Goal: Task Accomplishment & Management: Complete application form

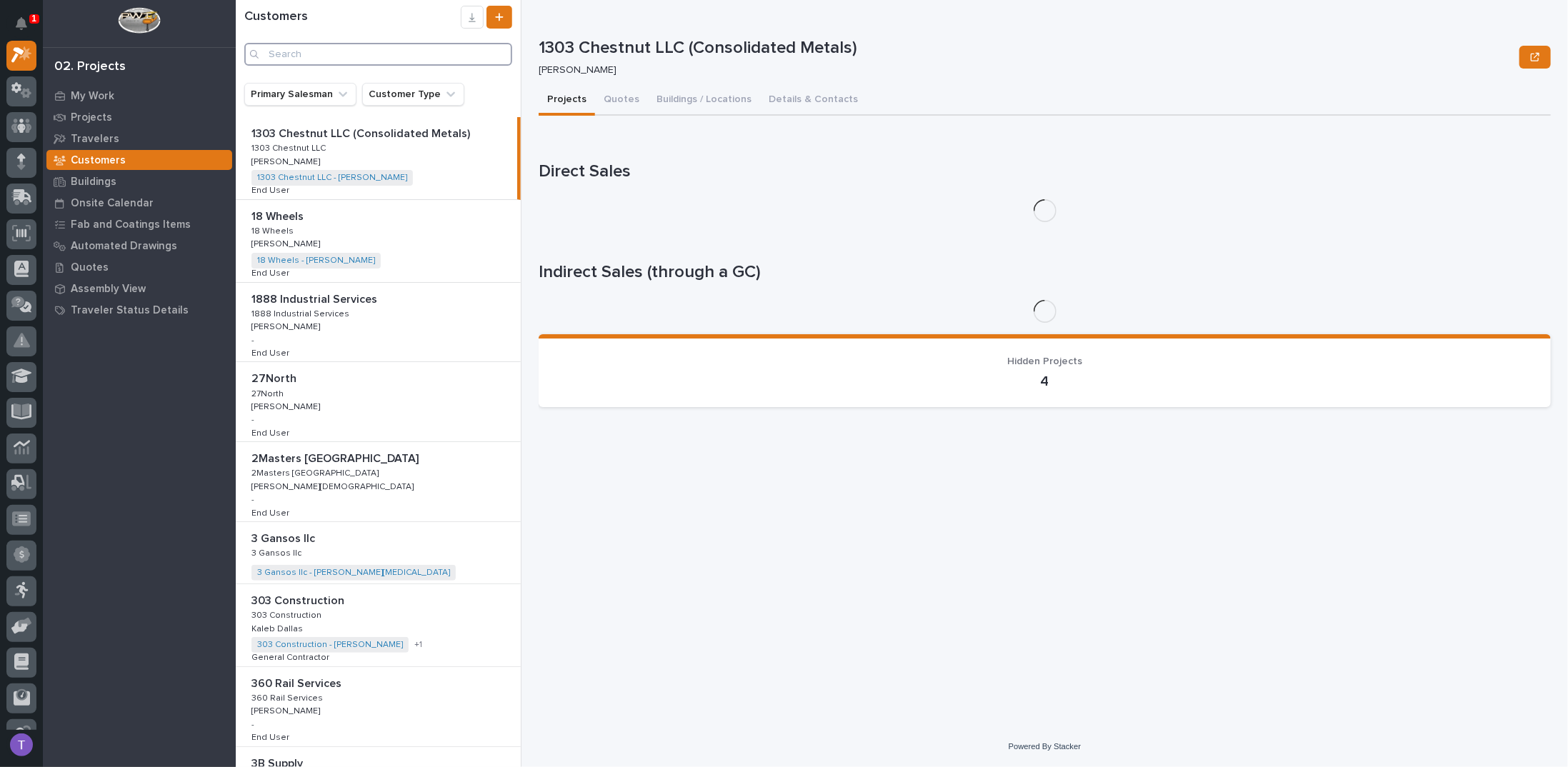
click at [312, 56] on input "Search" at bounding box center [378, 54] width 268 height 23
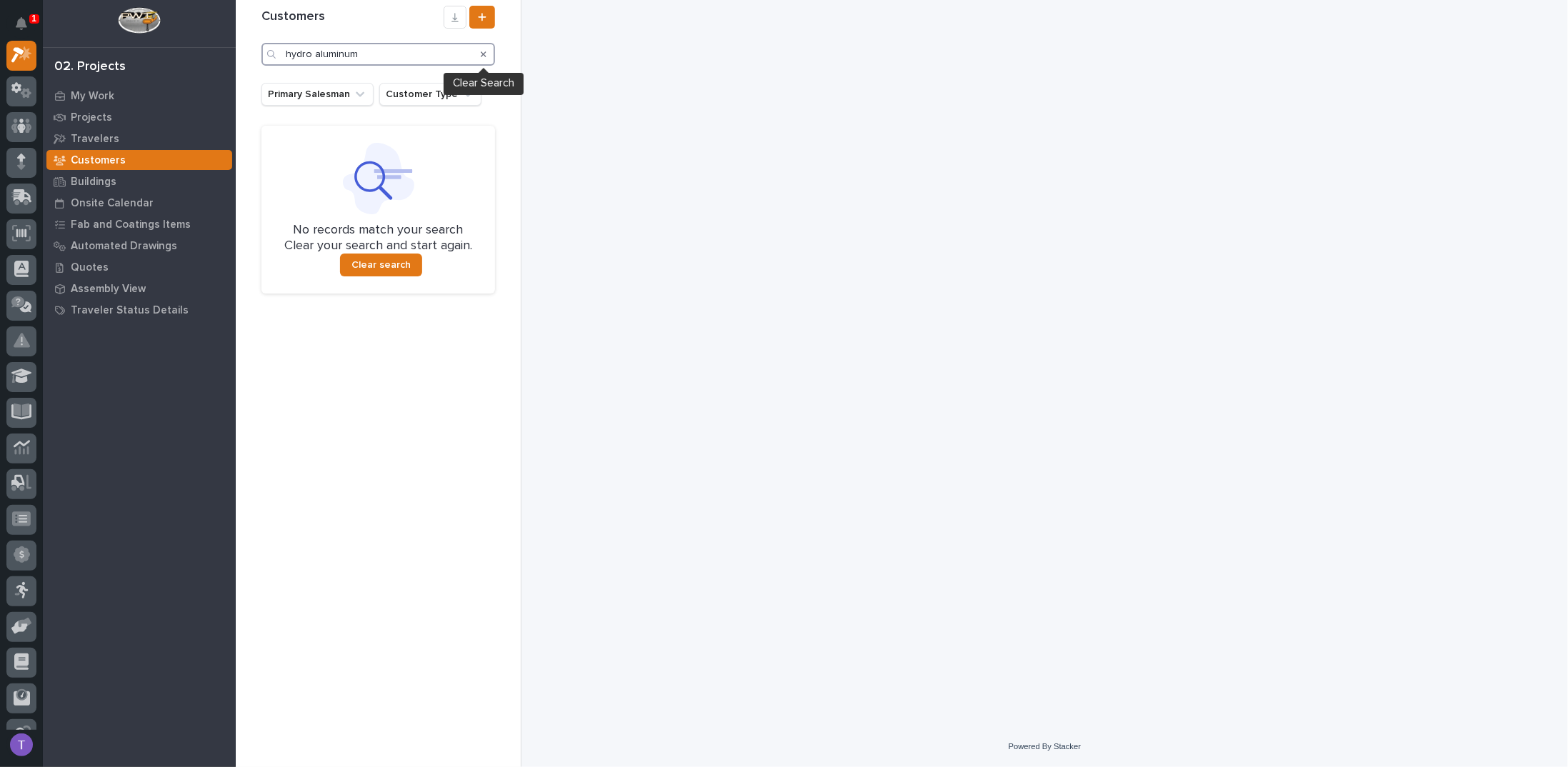
type input "hydro aluminum"
click at [483, 53] on icon "Search" at bounding box center [483, 54] width 6 height 8
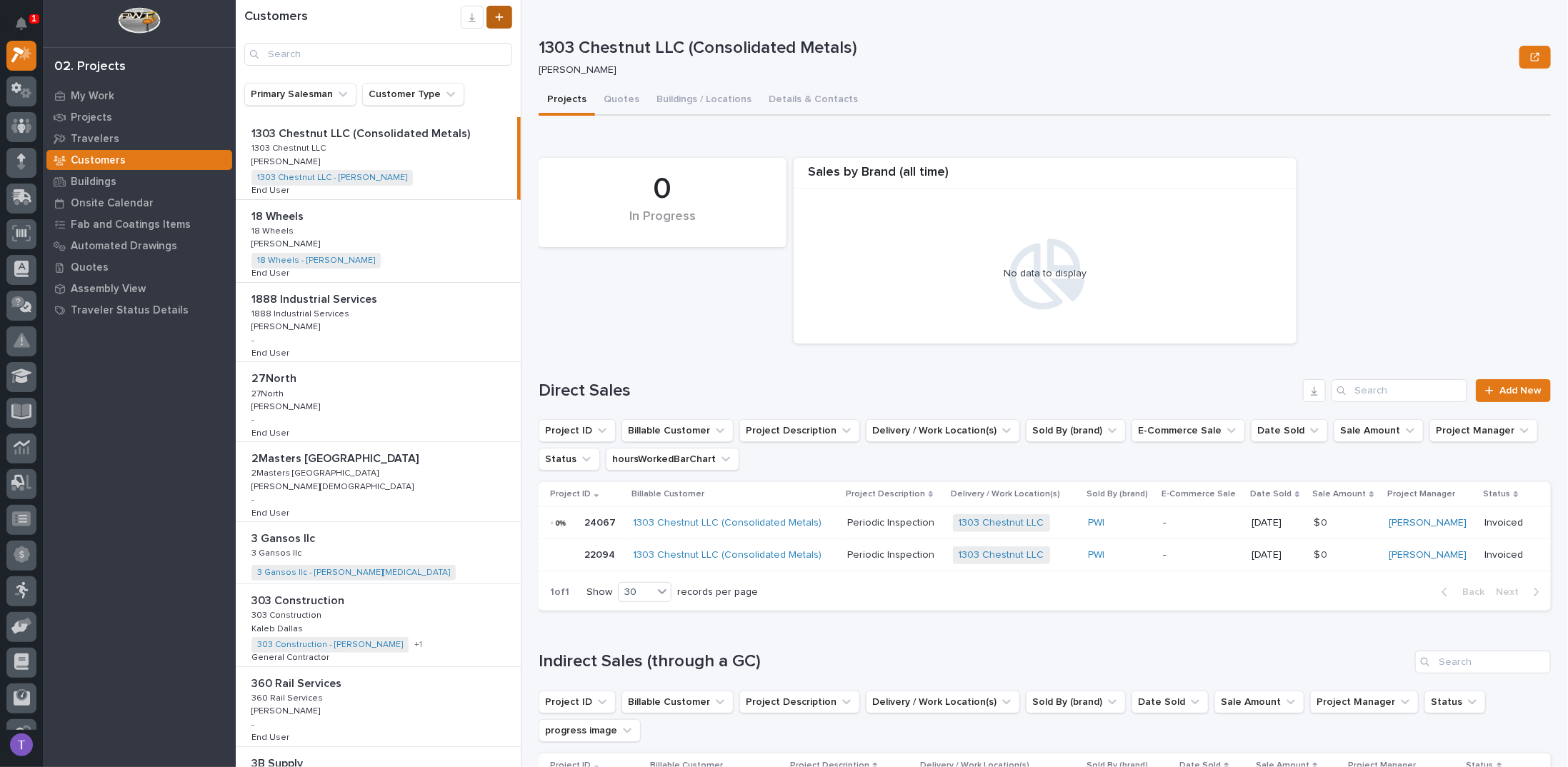
click at [497, 15] on icon at bounding box center [499, 17] width 8 height 10
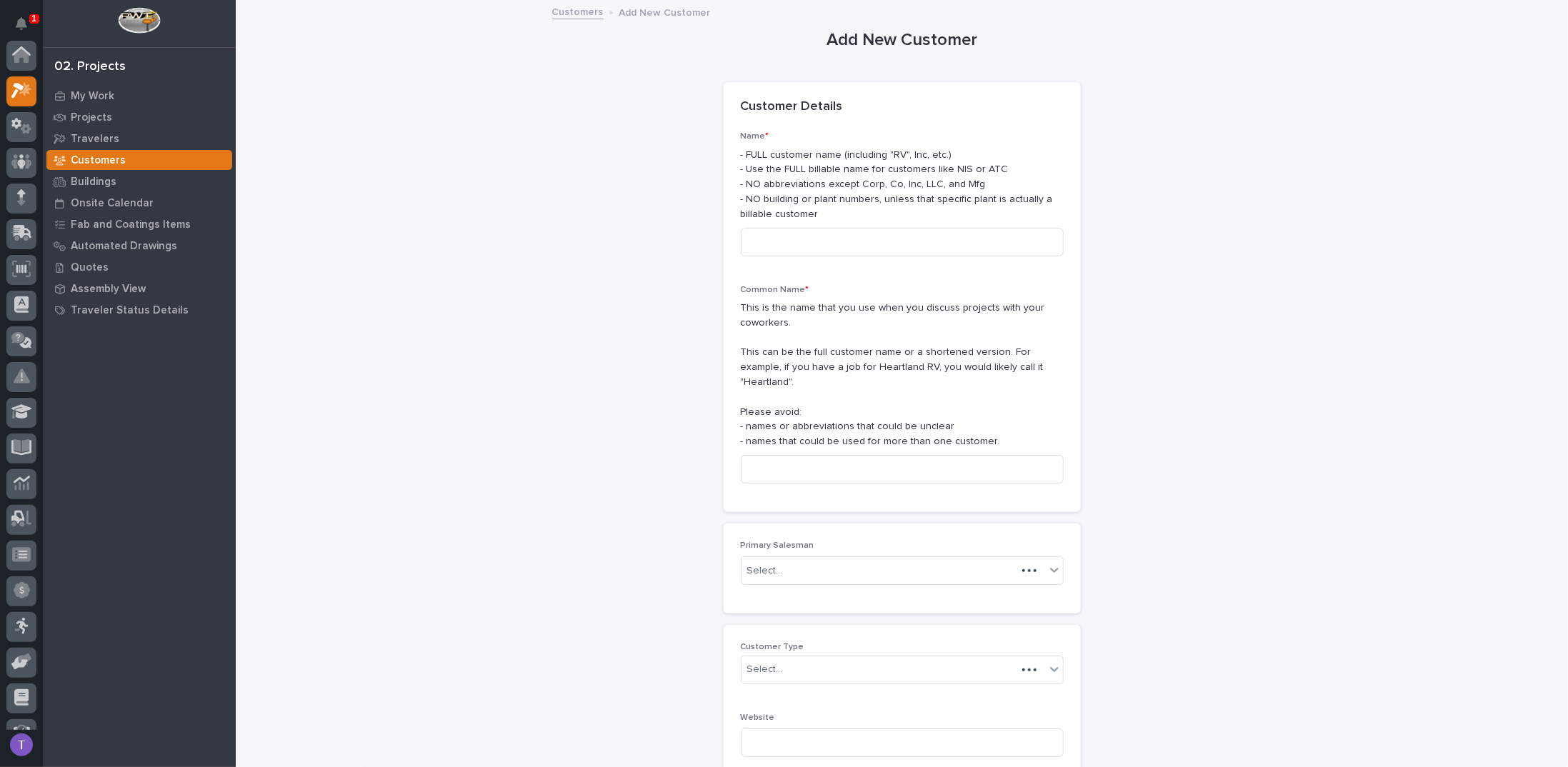
scroll to position [36, 0]
click at [806, 241] on input at bounding box center [902, 242] width 323 height 29
click at [817, 240] on input "Hydro" at bounding box center [902, 242] width 323 height 29
type input "Hydro-Extrusions"
click at [795, 457] on input at bounding box center [902, 470] width 323 height 29
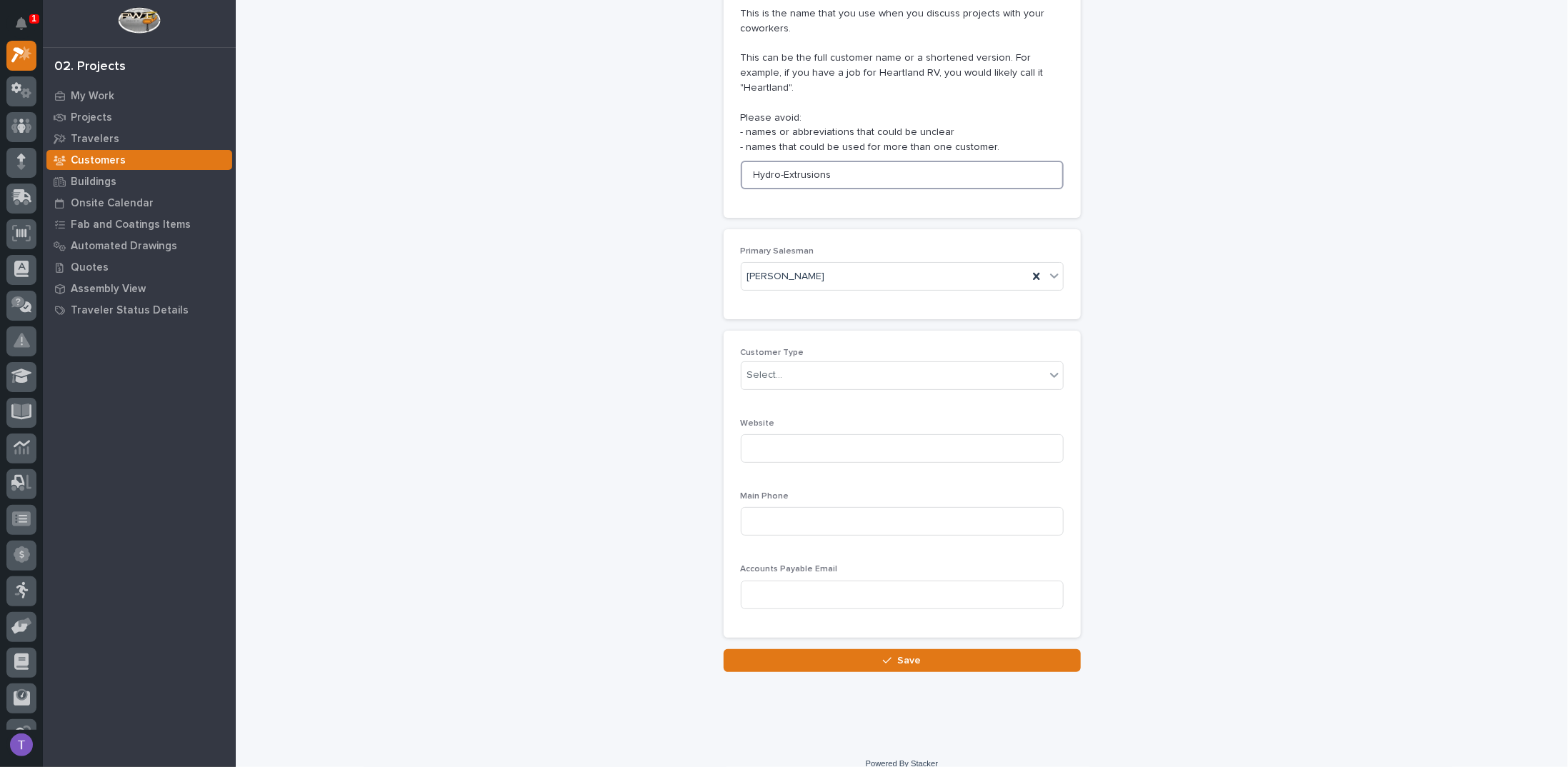
scroll to position [294, 0]
type input "Hydro-Extrusions"
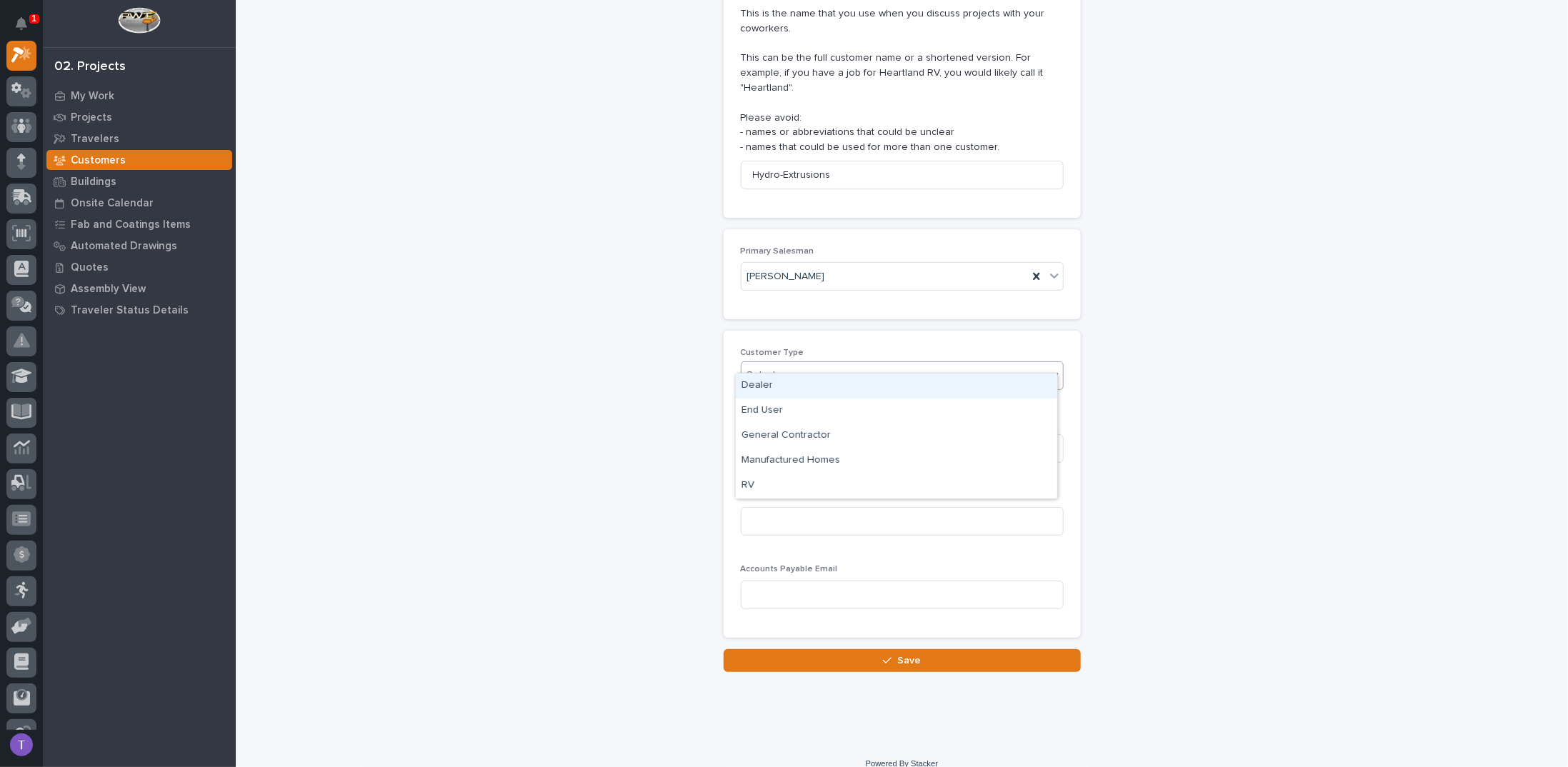
click at [789, 365] on div "Select..." at bounding box center [893, 375] width 304 height 24
click at [754, 407] on div "End User" at bounding box center [896, 410] width 322 height 25
click at [760, 434] on input at bounding box center [902, 448] width 323 height 29
click at [760, 434] on input at bounding box center [902, 448] width 323 height 29
paste input "https://www.hydro.com/en/en/"
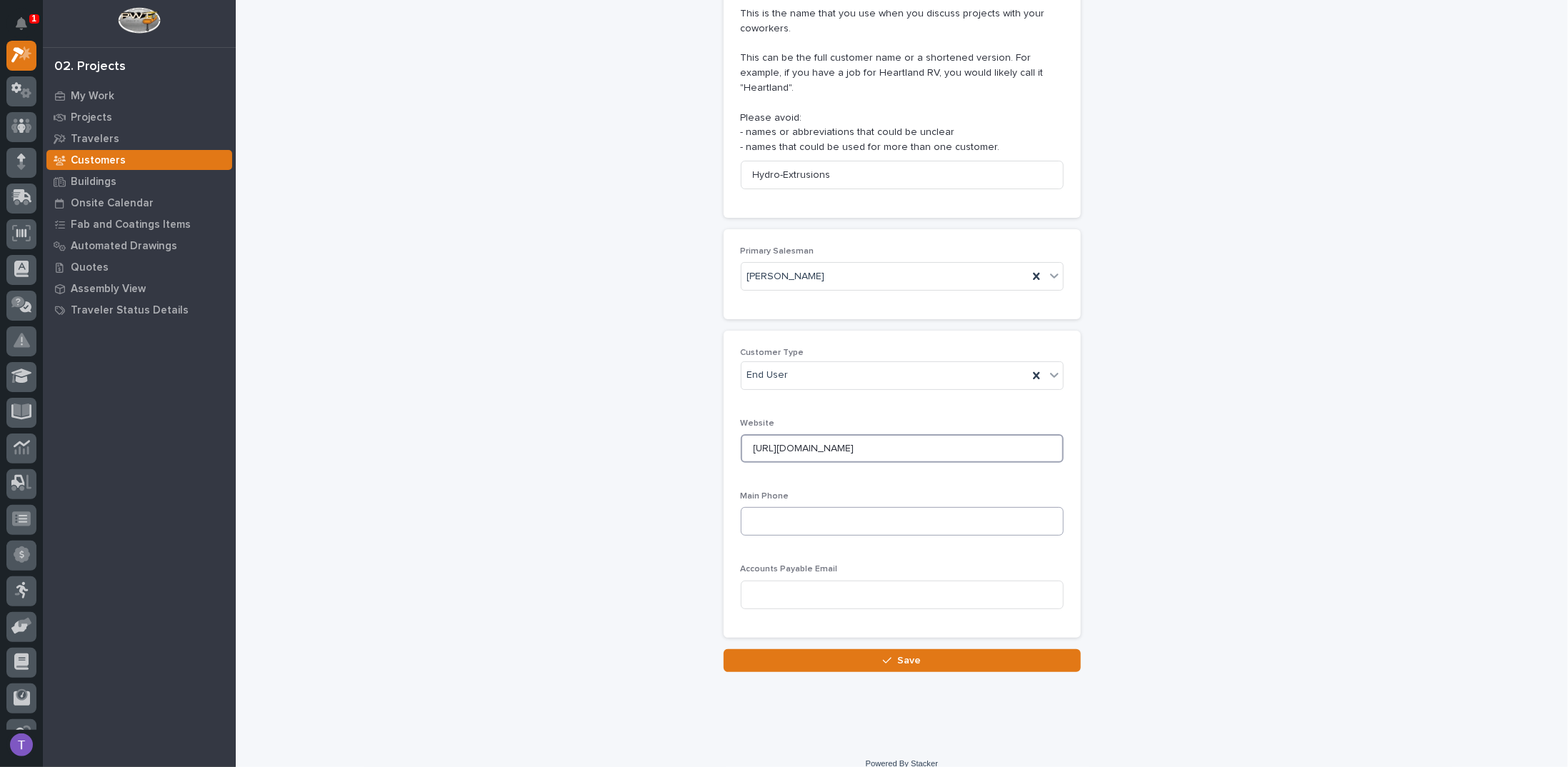
type input "https://www.hydro.com/en/en/"
click at [764, 507] on input at bounding box center [902, 521] width 323 height 29
click at [776, 507] on input at bounding box center [902, 521] width 323 height 29
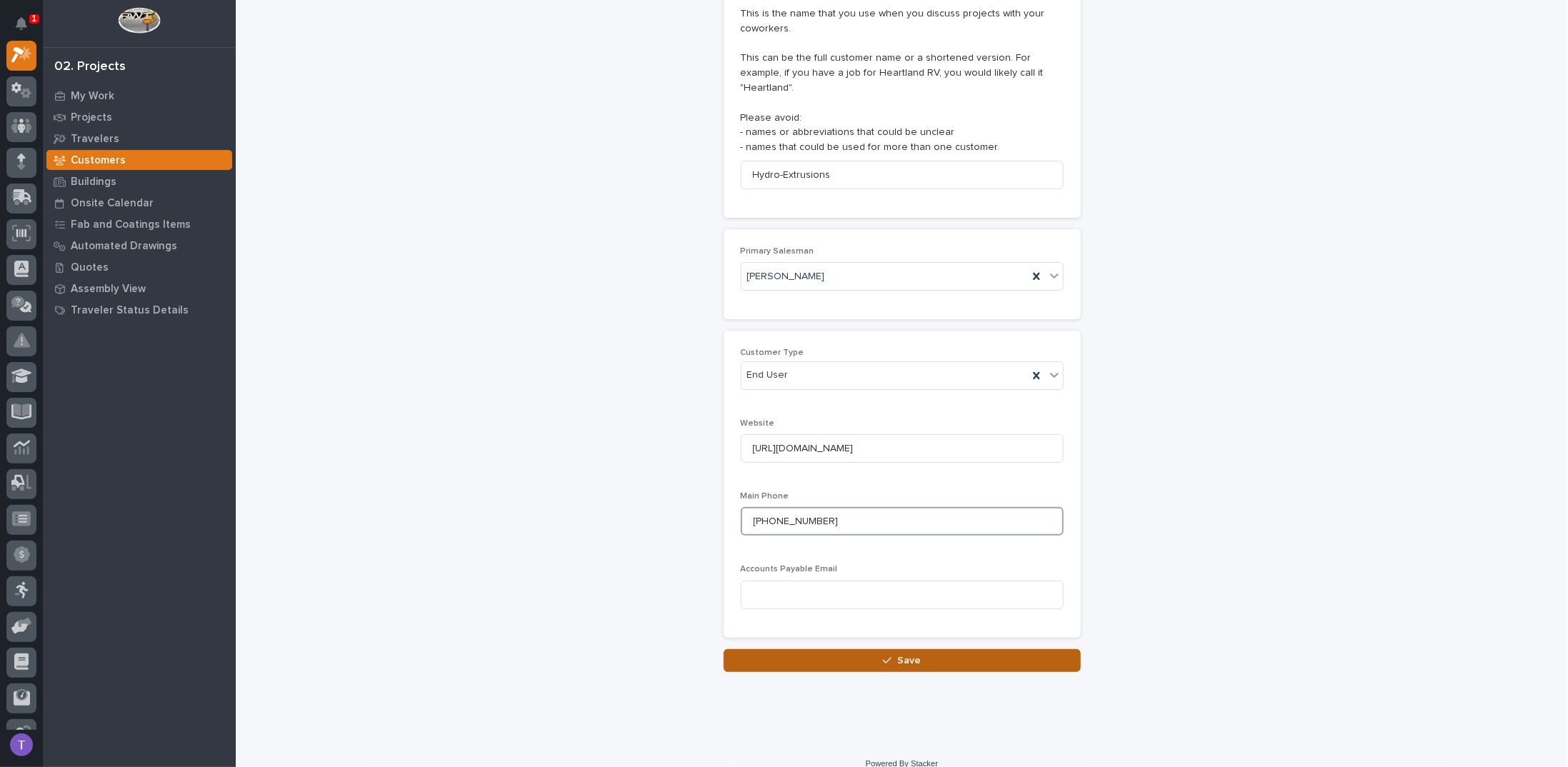
type input "1-800-626-5872"
click at [903, 654] on span "Save" at bounding box center [908, 660] width 24 height 13
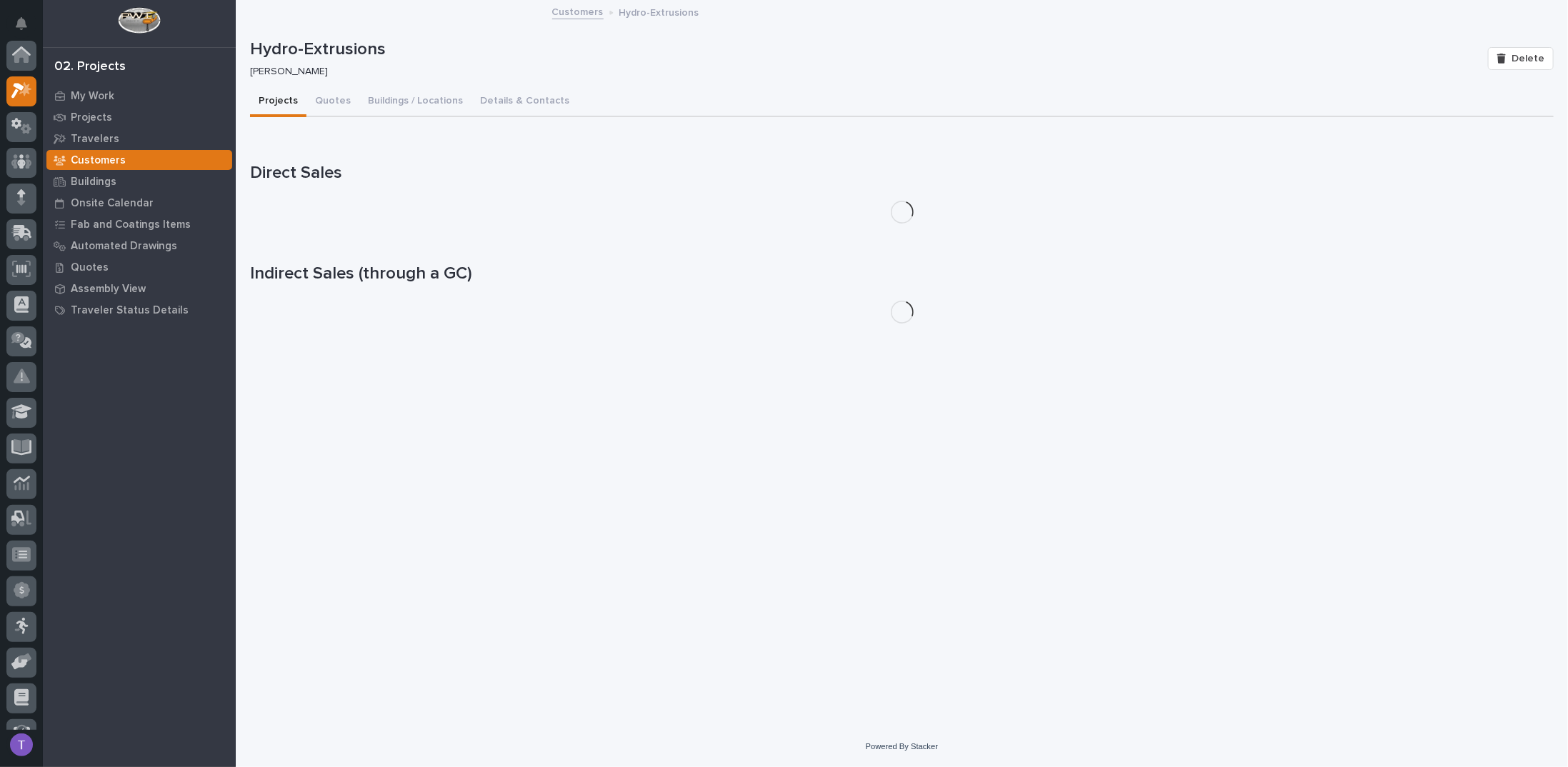
scroll to position [36, 0]
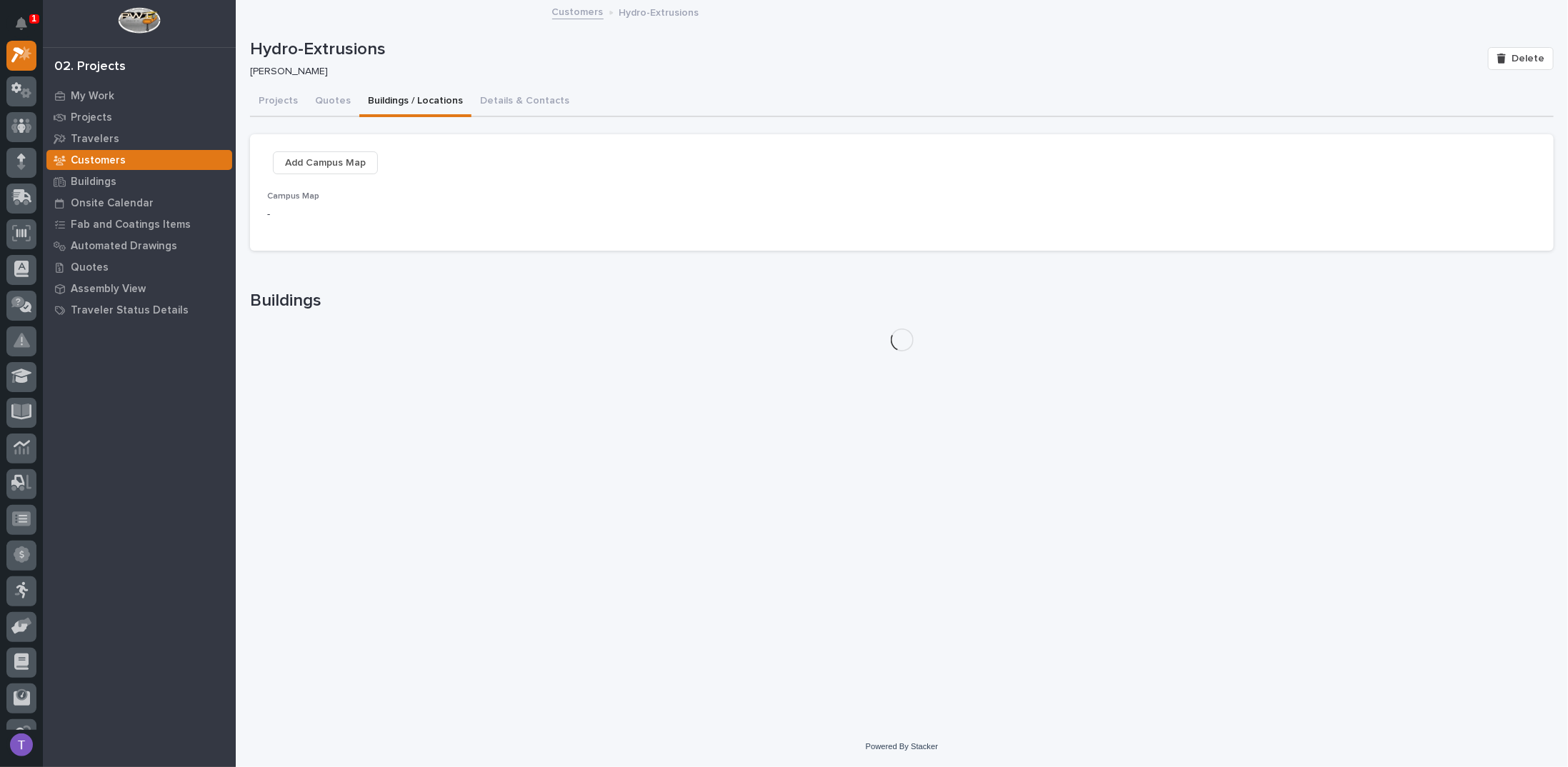
click at [414, 99] on button "Buildings / Locations" at bounding box center [415, 102] width 112 height 30
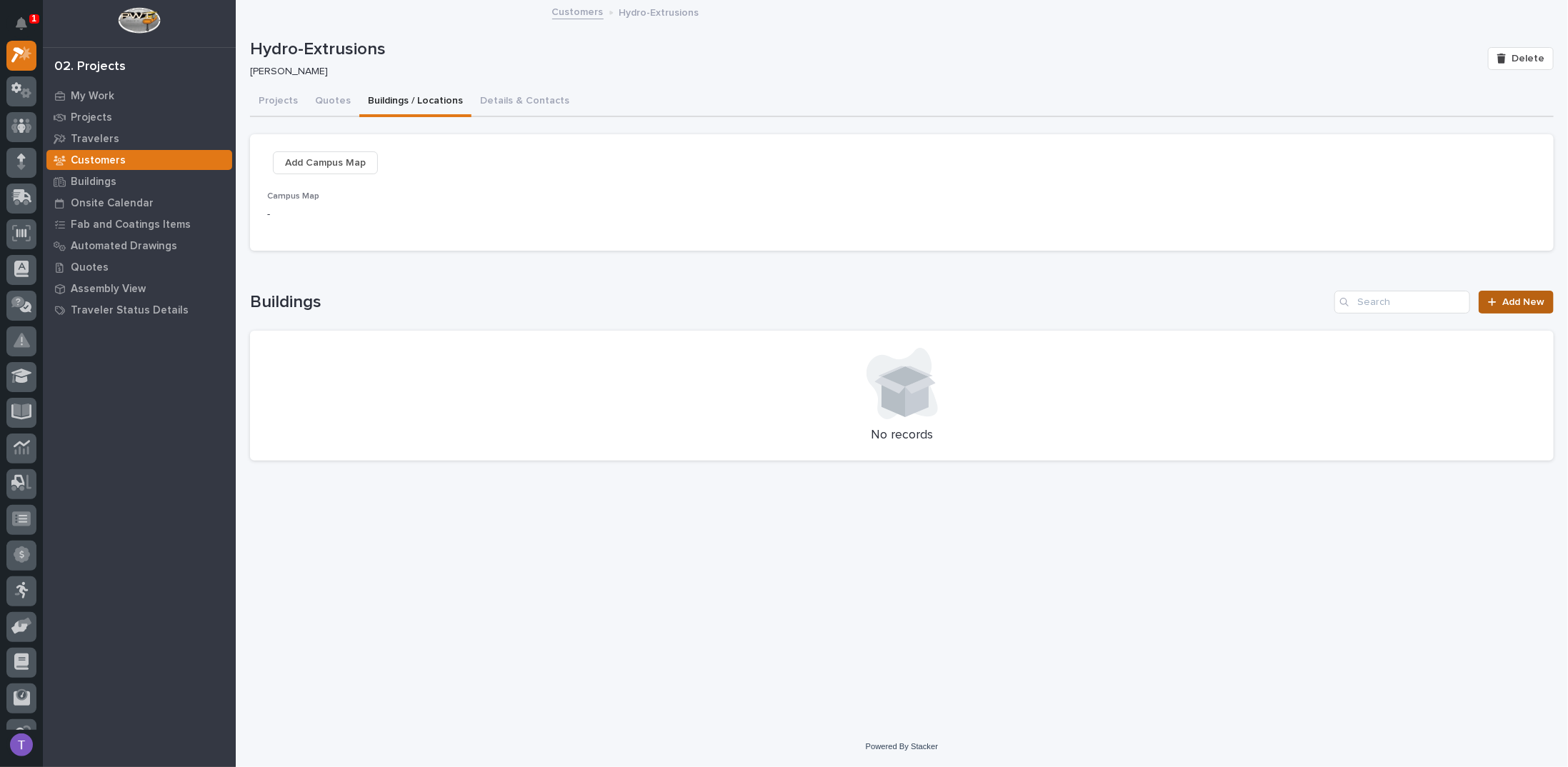
click at [1512, 300] on span "Add New" at bounding box center [1523, 302] width 43 height 10
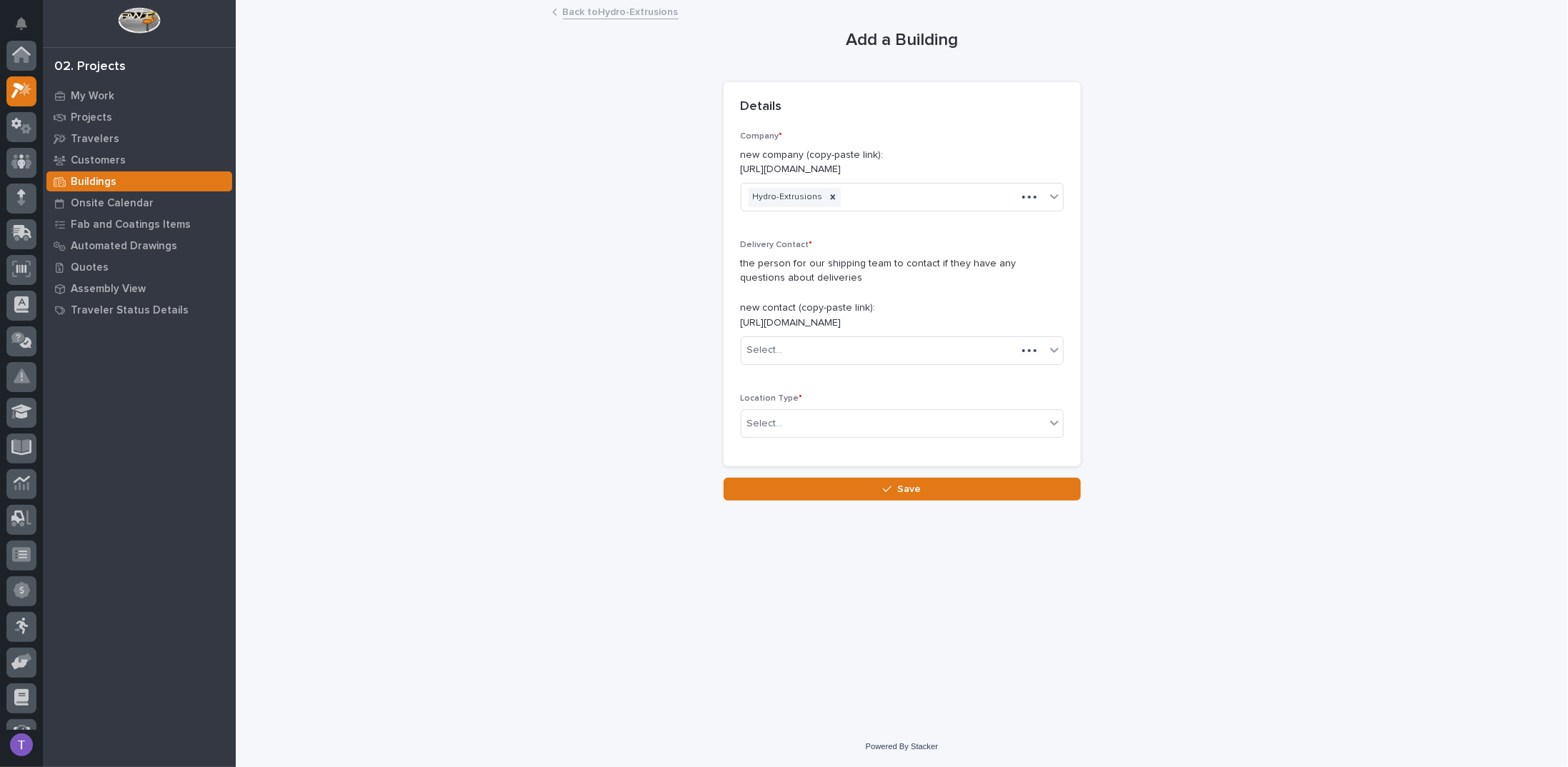
scroll to position [36, 0]
click at [787, 348] on div "Select..." at bounding box center [893, 350] width 304 height 24
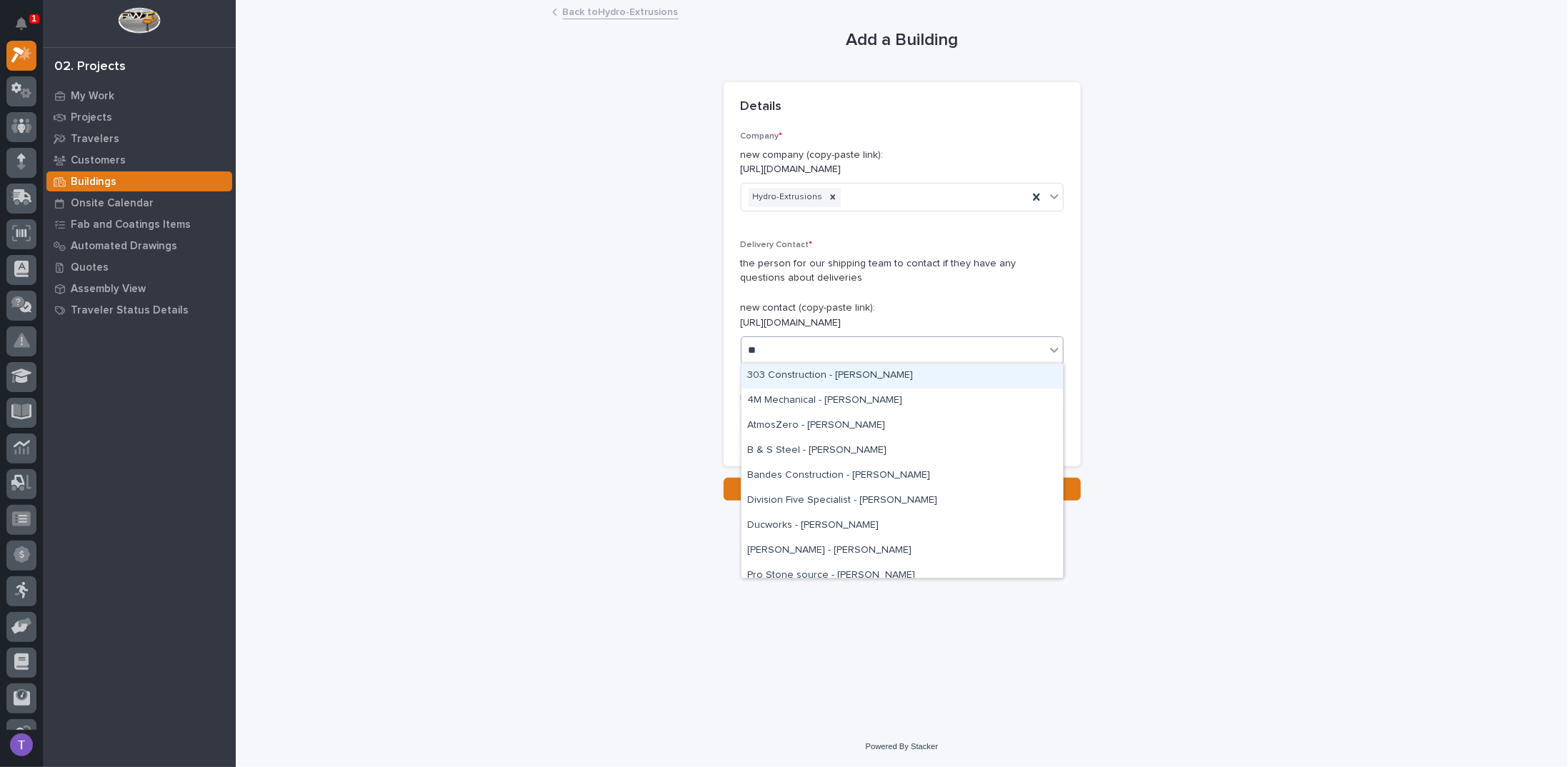
type input "*"
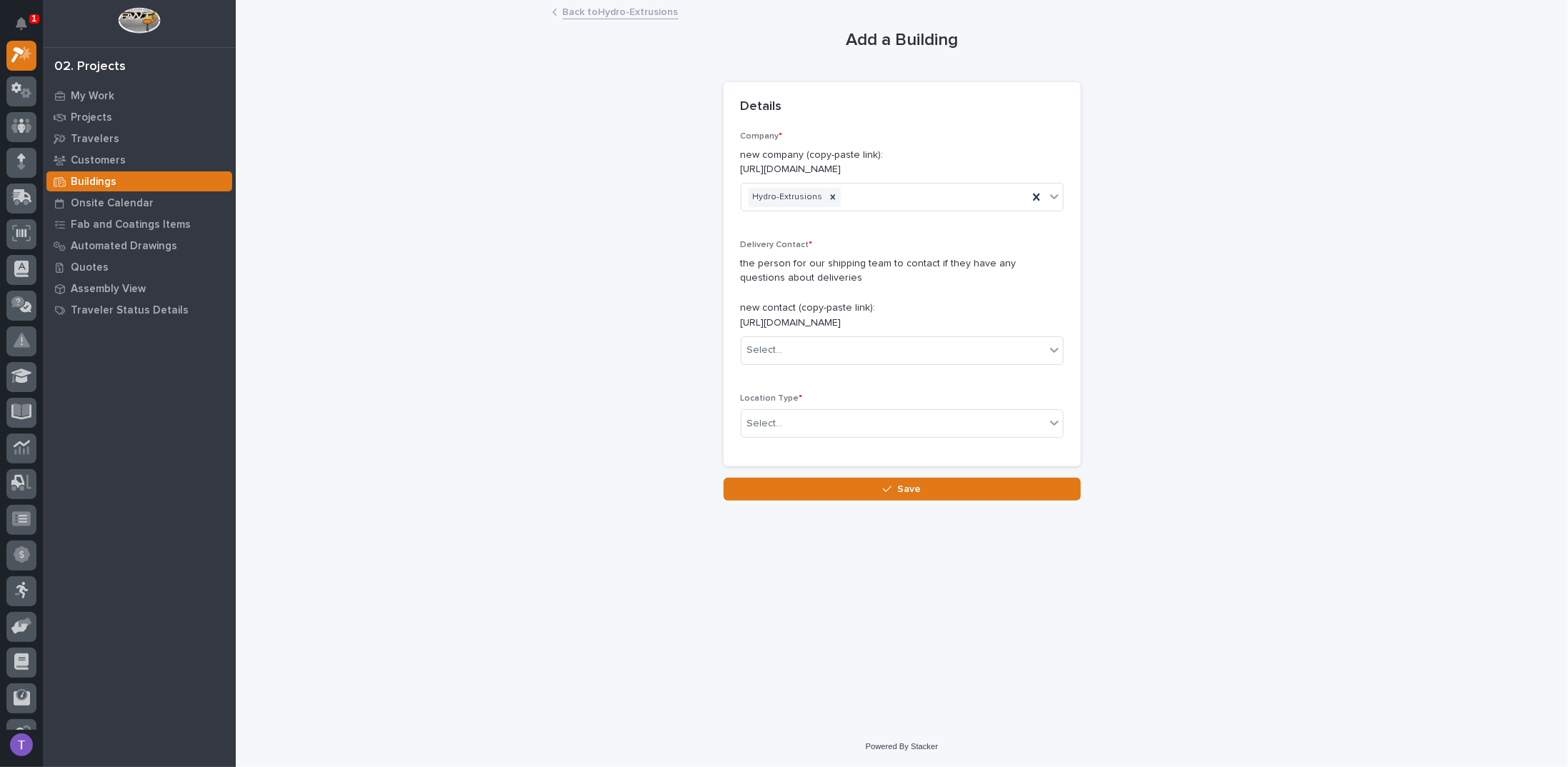
click at [1009, 306] on p "the person for our shipping team to contact if they have any questions about de…" at bounding box center [902, 294] width 323 height 74
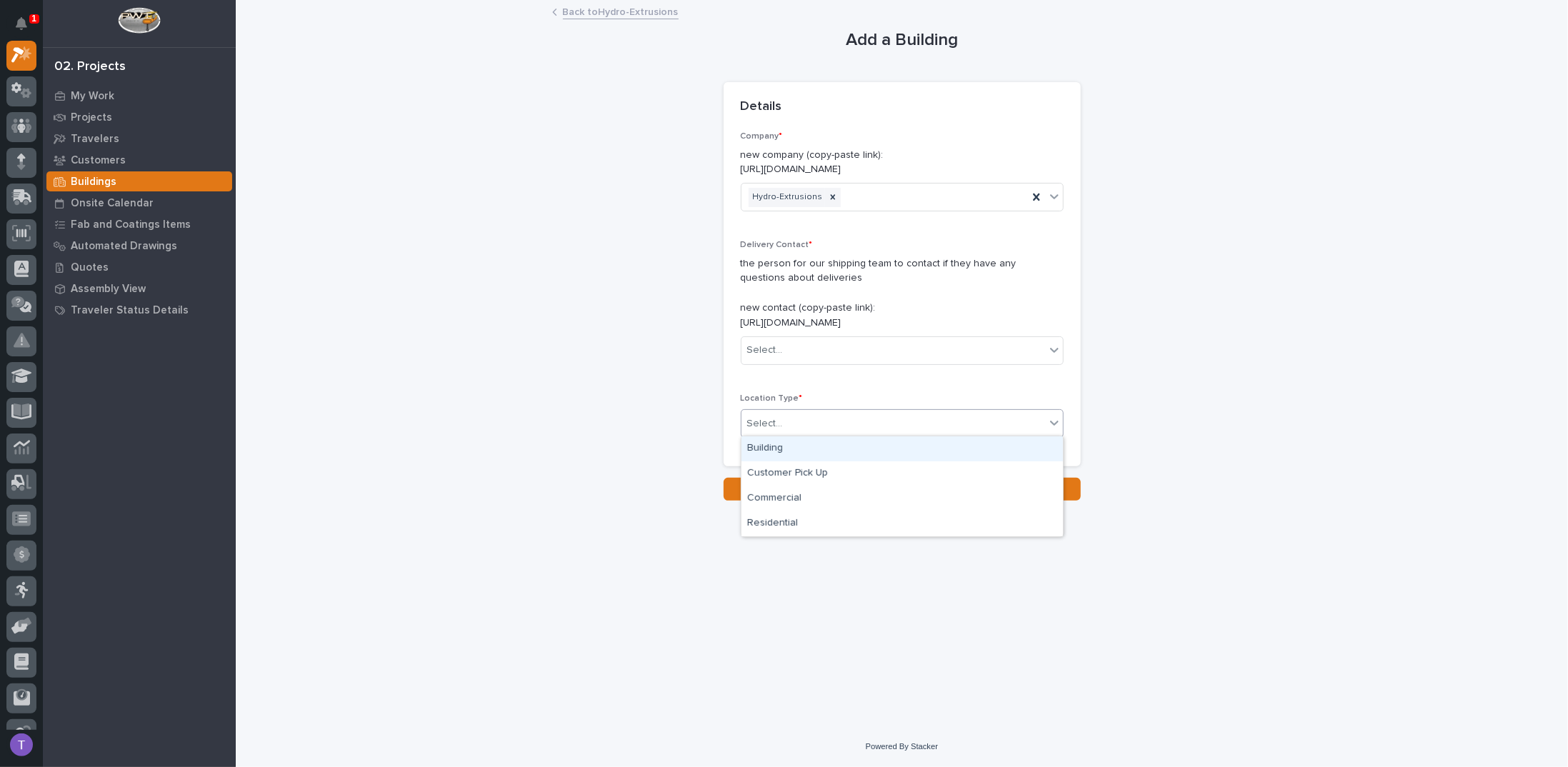
click at [764, 417] on div "Select..." at bounding box center [764, 424] width 36 height 15
click at [767, 445] on div "Building" at bounding box center [902, 448] width 322 height 25
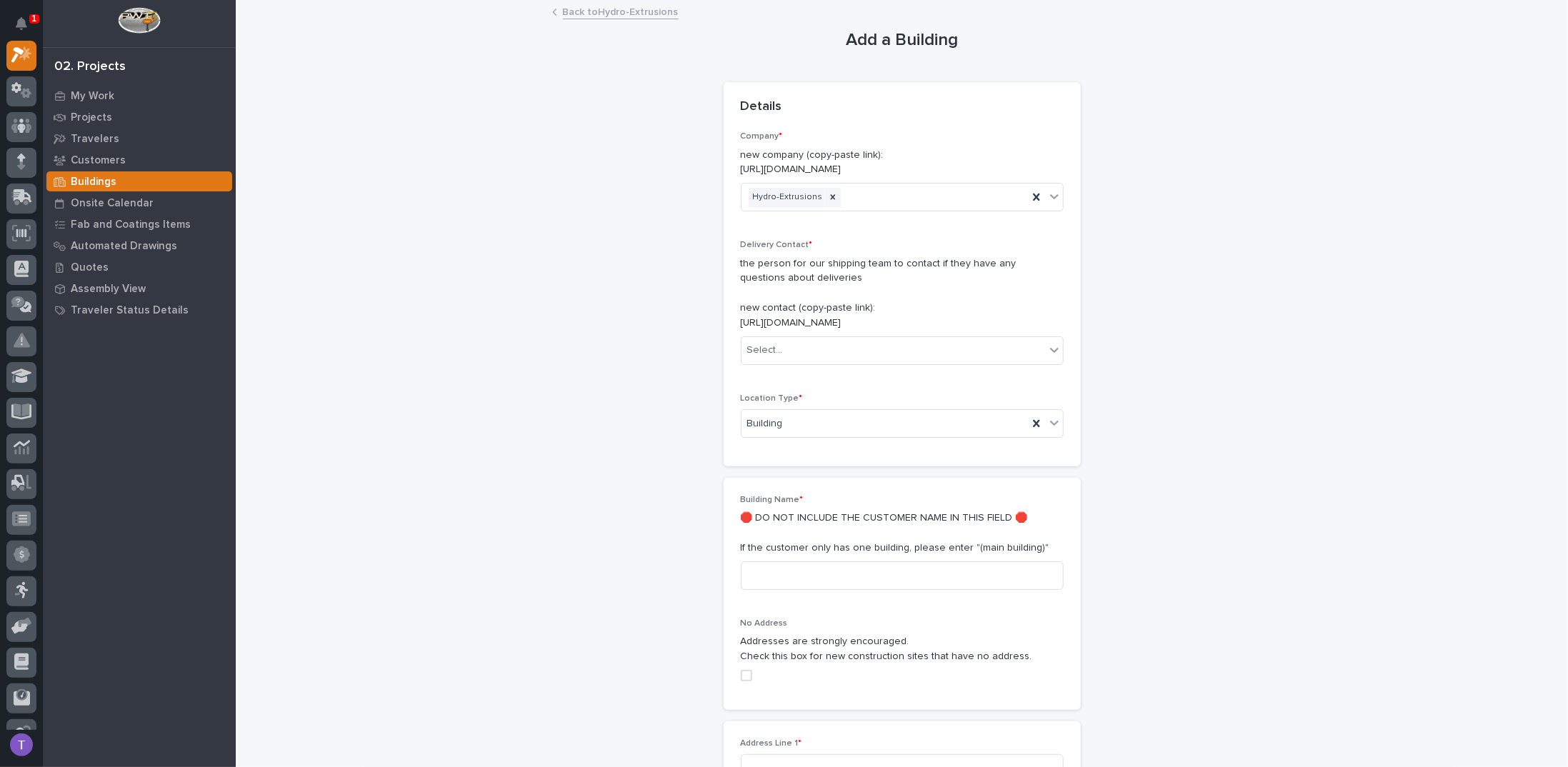
drag, startPoint x: 561, startPoint y: 3, endPoint x: 273, endPoint y: 231, distance: 367.3
click at [273, 231] on div "Add a Building Loading... Saving… Loading... Saving… Loading... Saving… Details…" at bounding box center [902, 617] width 1304 height 1231
click at [786, 343] on div "Select..." at bounding box center [893, 350] width 304 height 24
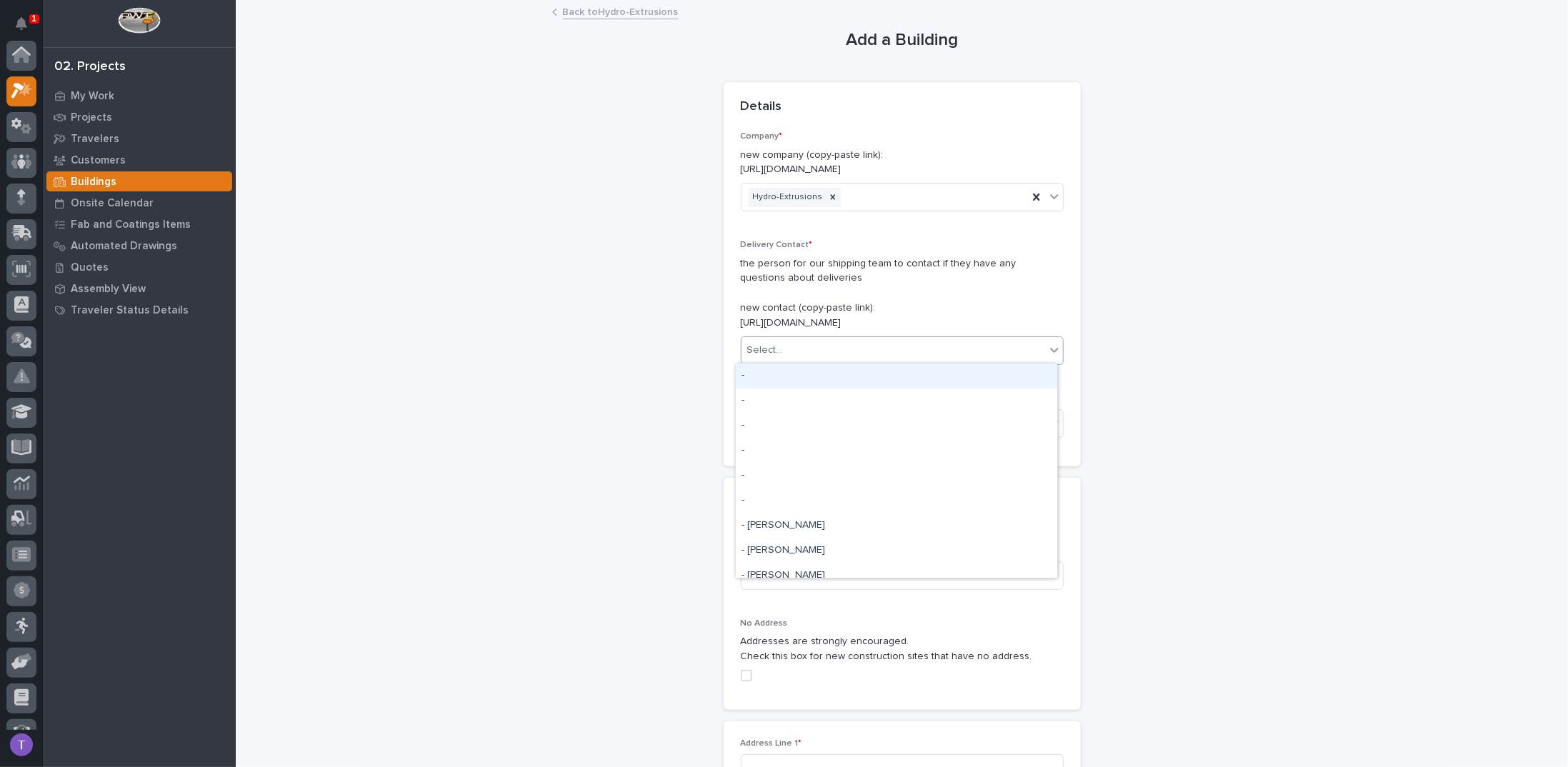
click at [763, 375] on div "-" at bounding box center [896, 376] width 322 height 25
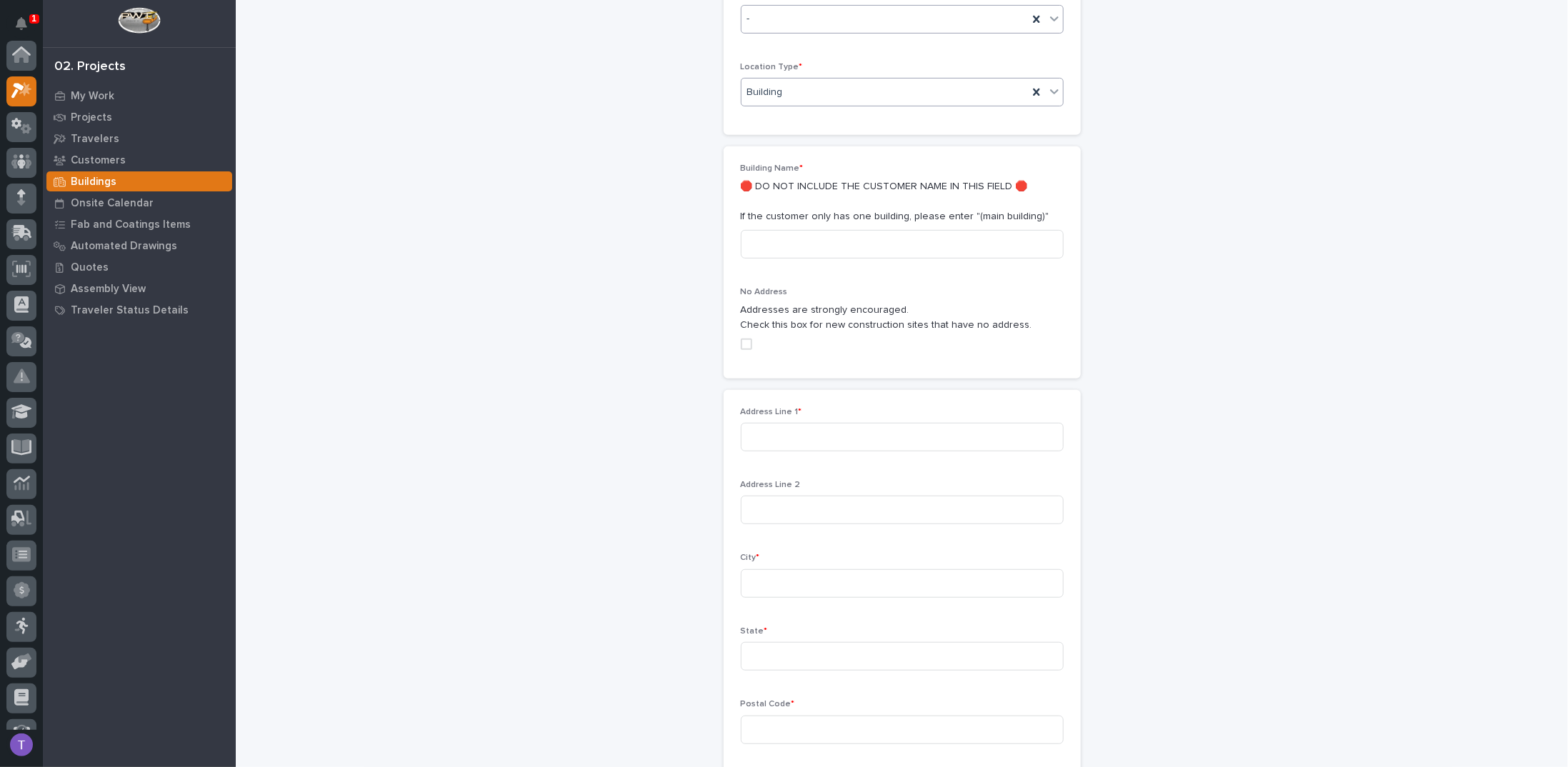
scroll to position [357, 0]
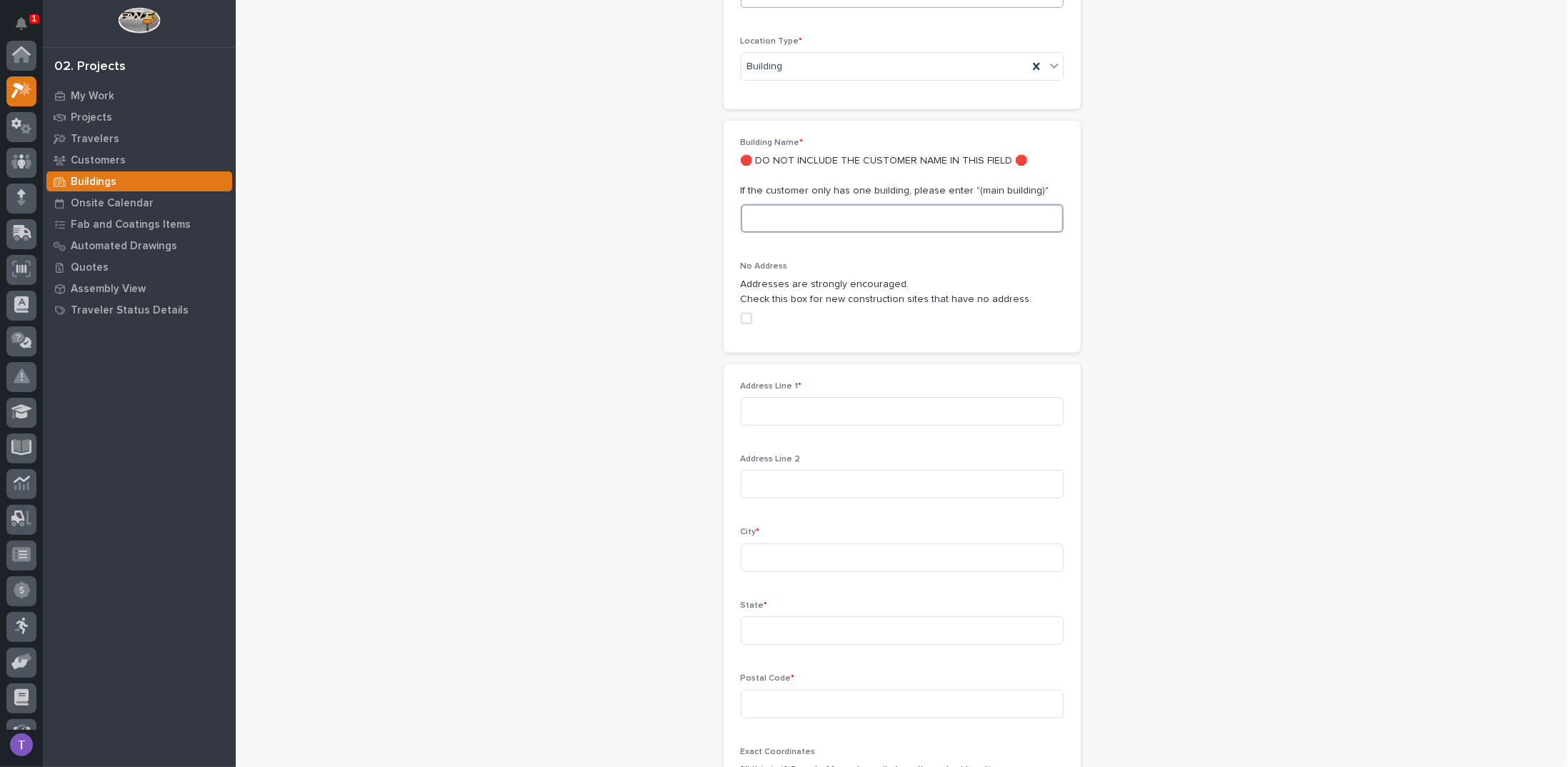
click at [820, 217] on input at bounding box center [902, 218] width 323 height 29
type input "M"
type input "Plant 1"
click at [787, 407] on input at bounding box center [902, 411] width 323 height 29
type input "3406 Reedy Drive"
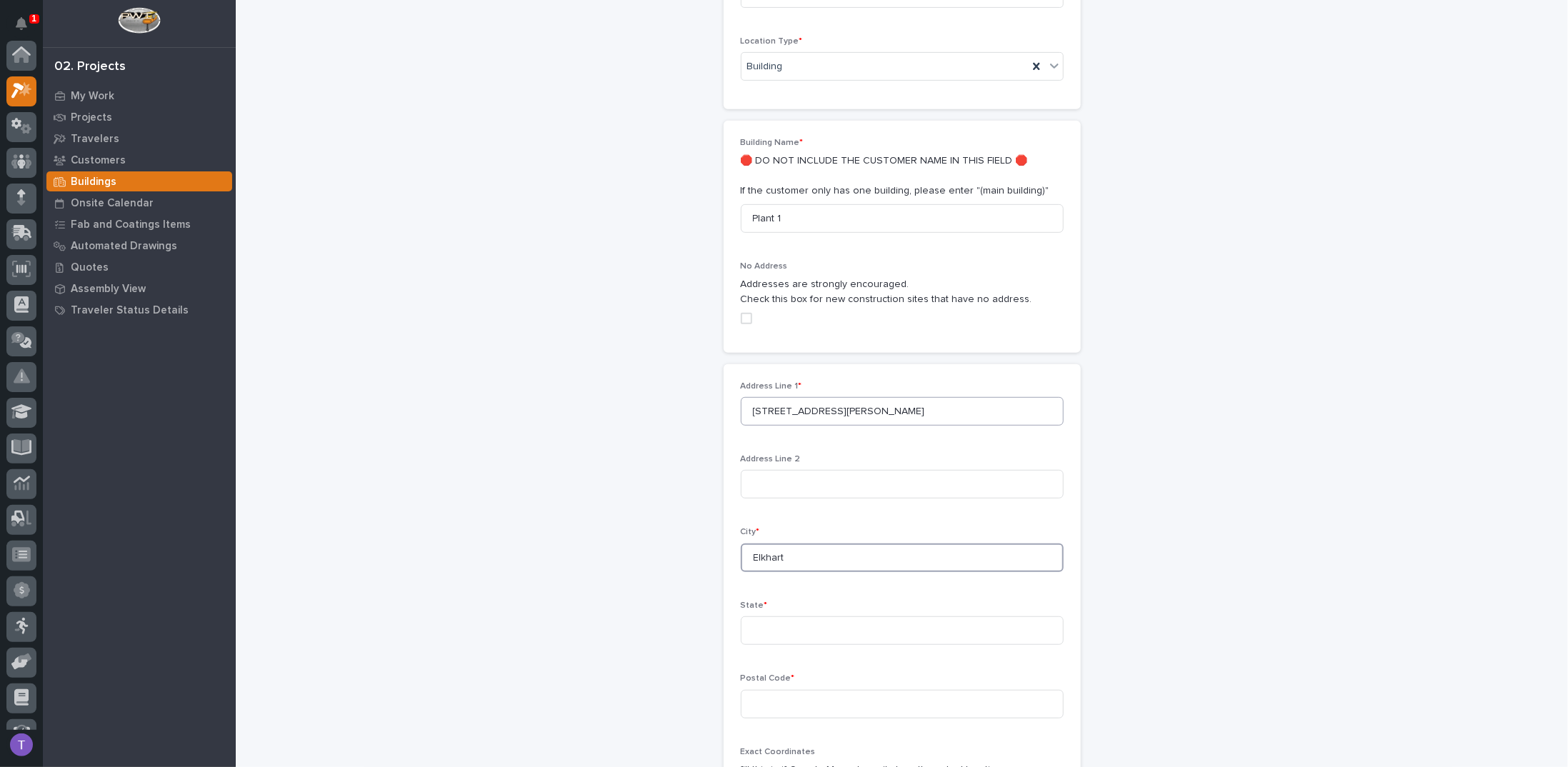
type input "Elkhart"
type input "Indiana"
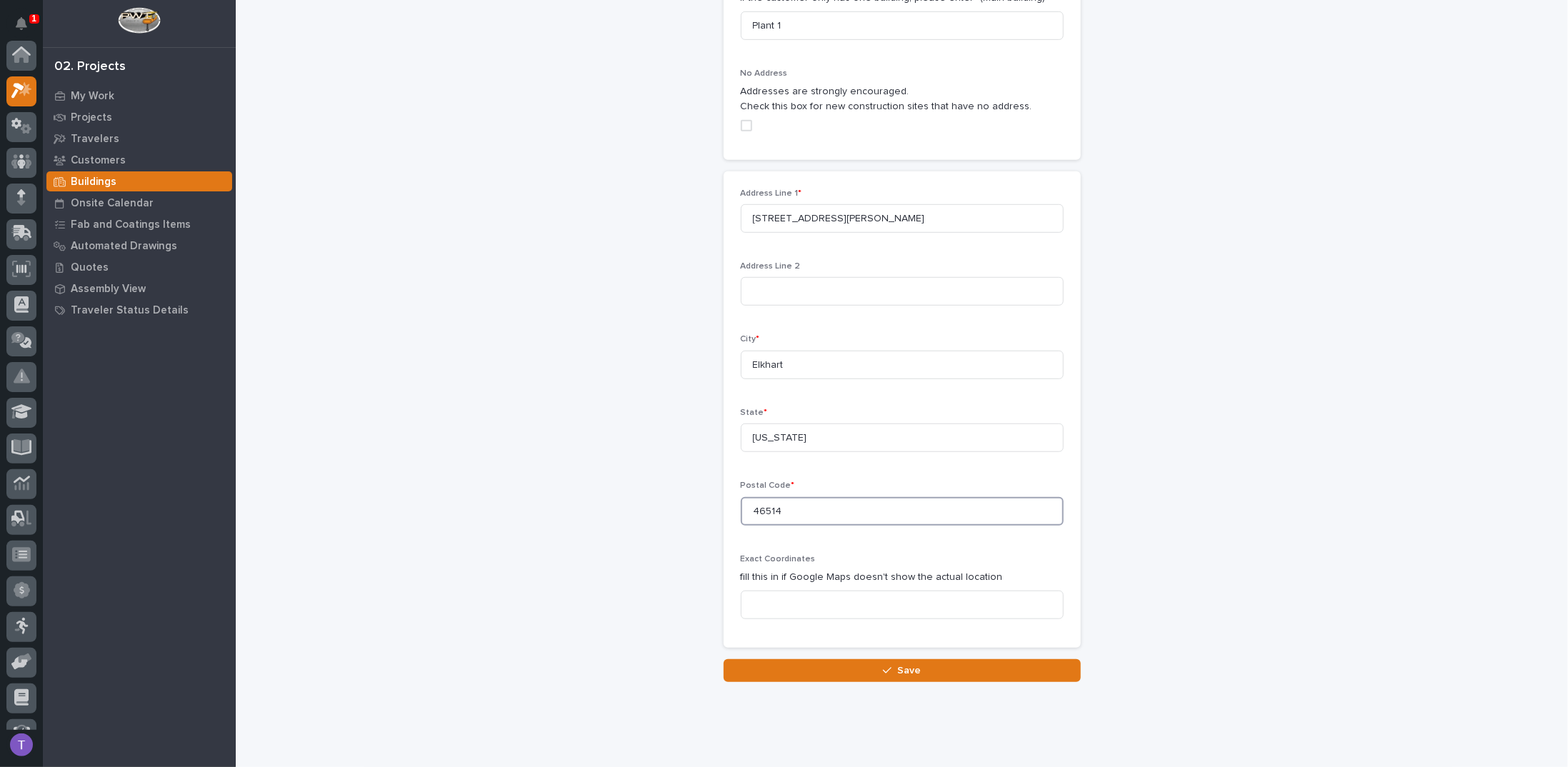
scroll to position [574, 0]
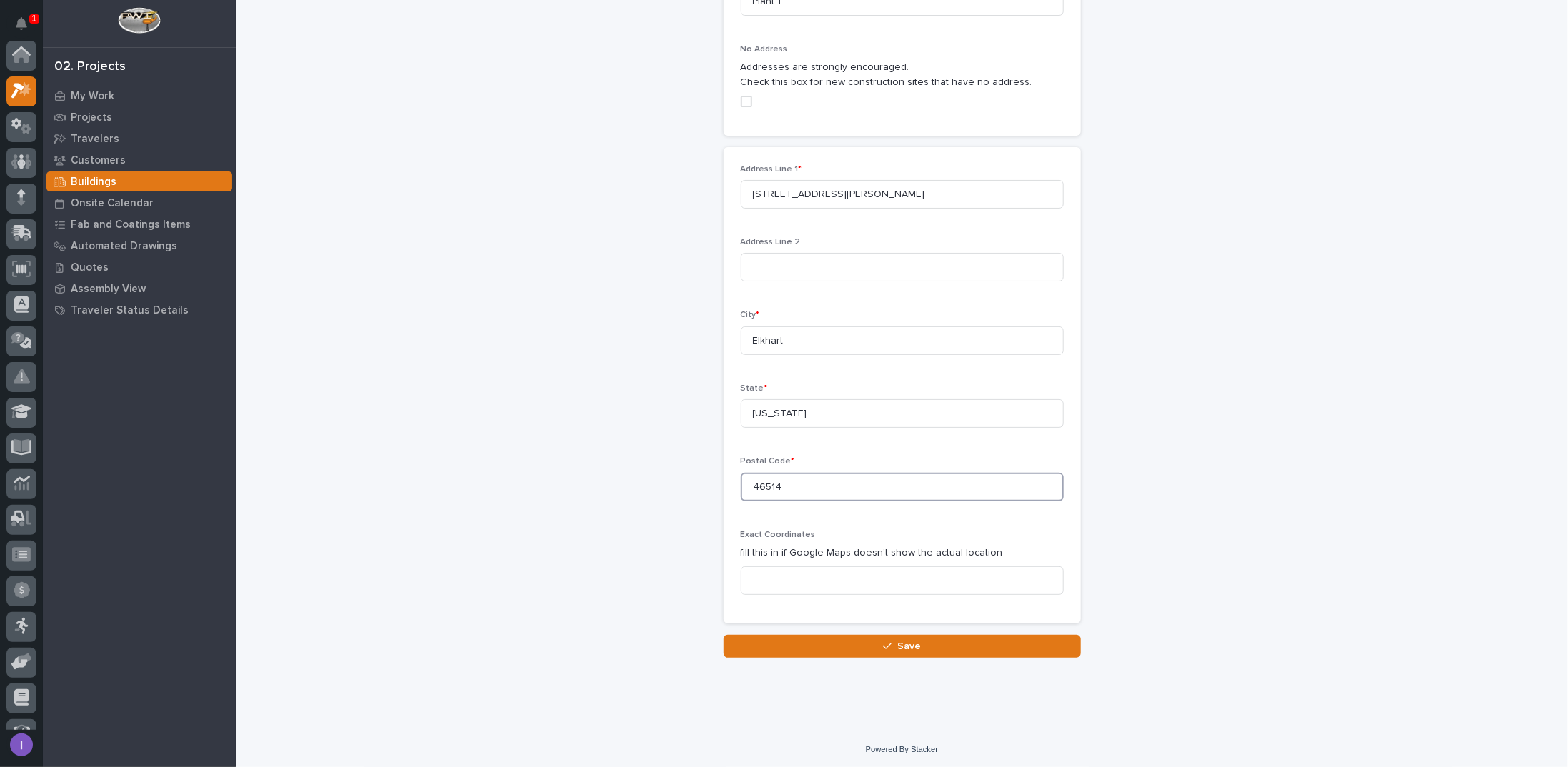
type input "46514"
click at [783, 580] on input at bounding box center [902, 580] width 323 height 29
paste input "https://maps.app.goo.gl/Wb966dreE5N7p7Ao9"
type input "https://maps.app.goo.gl/Wb966dreE5N7p7Ao9"
click at [903, 645] on span "Save" at bounding box center [908, 646] width 24 height 13
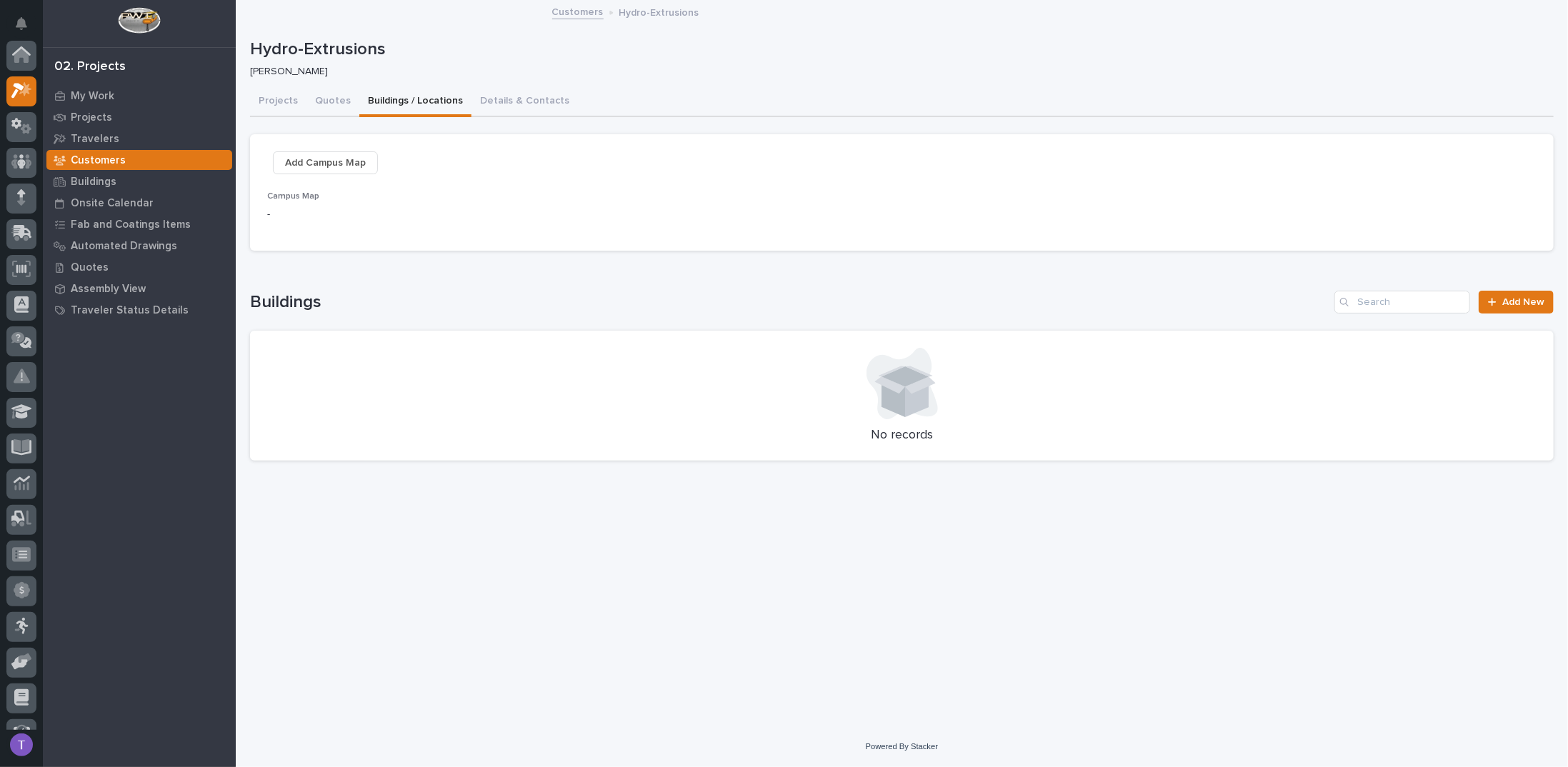
scroll to position [36, 0]
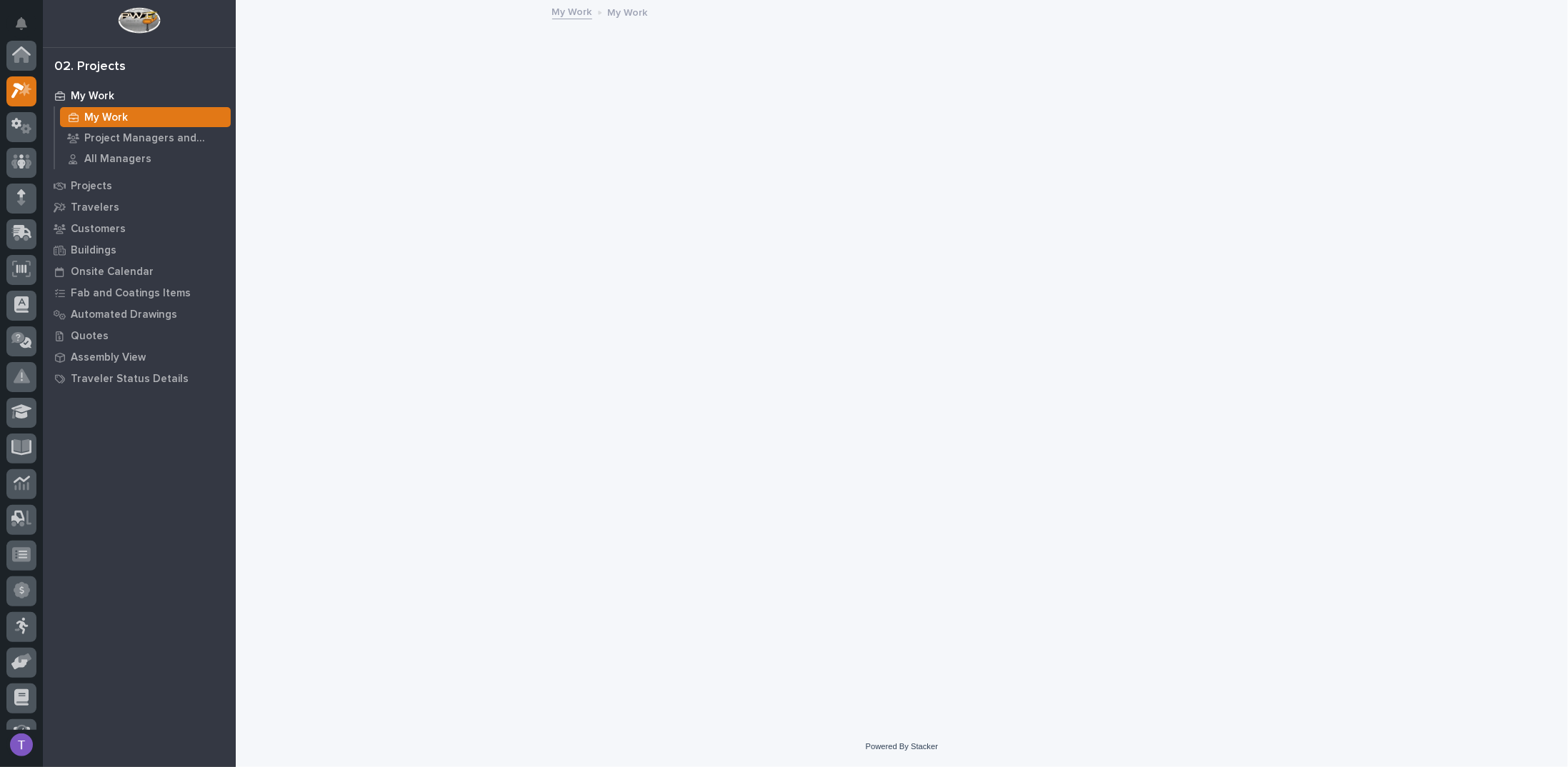
scroll to position [36, 0]
